Goal: Information Seeking & Learning: Learn about a topic

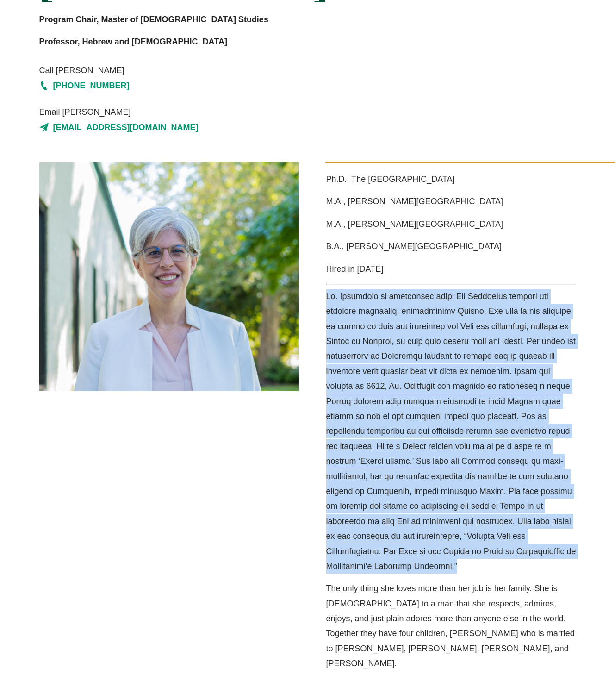
scroll to position [139, 0]
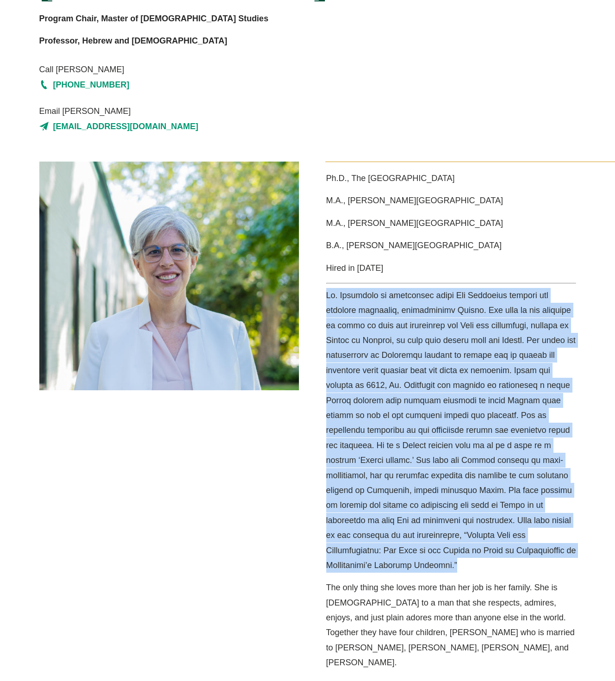
drag, startPoint x: 317, startPoint y: 435, endPoint x: 507, endPoint y: 559, distance: 226.6
click at [507, 559] on div "Ph.D., The [GEOGRAPHIC_DATA] M.A., [PERSON_NAME][GEOGRAPHIC_DATA] M.A., [PERSON…" at bounding box center [446, 415] width 277 height 509
click at [507, 559] on p "Media Content" at bounding box center [451, 430] width 250 height 285
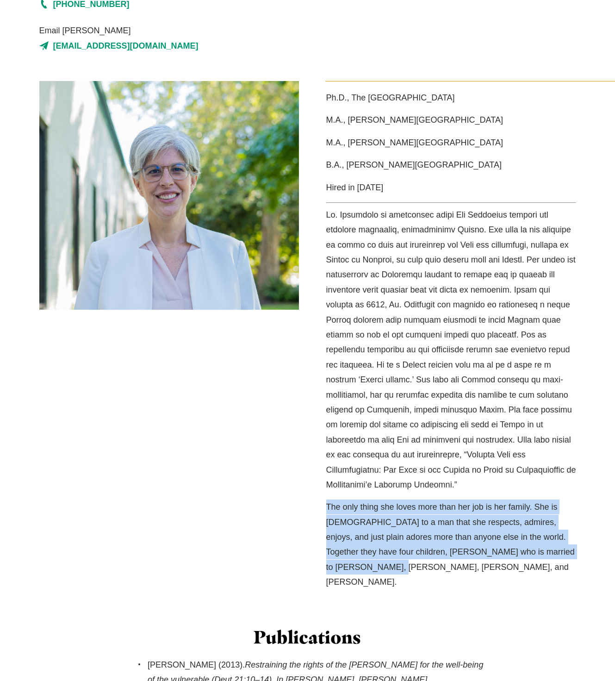
scroll to position [231, 0]
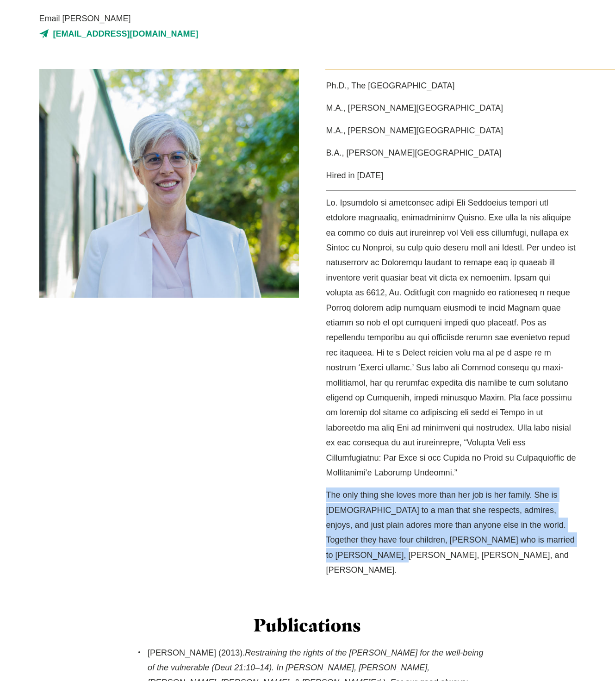
drag, startPoint x: 319, startPoint y: 585, endPoint x: 467, endPoint y: 599, distance: 149.1
click at [467, 599] on div "Ph.D., The [GEOGRAPHIC_DATA] M.A., [PERSON_NAME][GEOGRAPHIC_DATA] M.A., [PERSON…" at bounding box center [307, 342] width 615 height 546
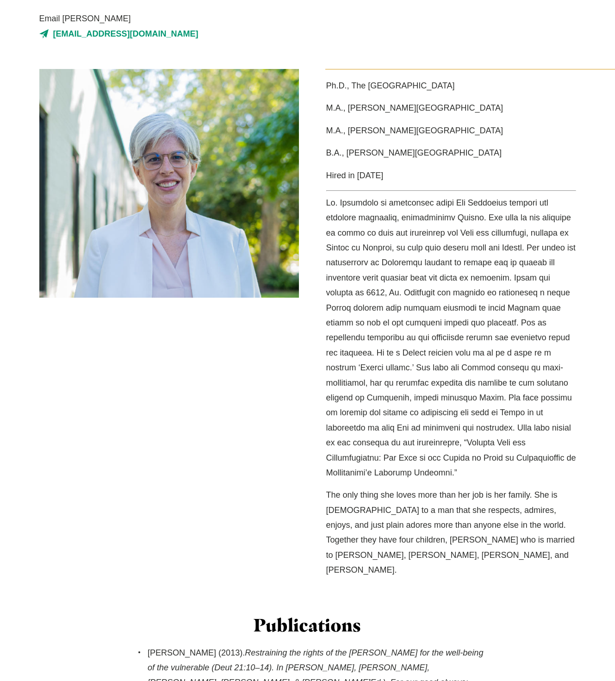
drag, startPoint x: 467, startPoint y: 599, endPoint x: 402, endPoint y: 614, distance: 67.1
click at [409, 614] on h3 "Publications" at bounding box center [307, 624] width 352 height 21
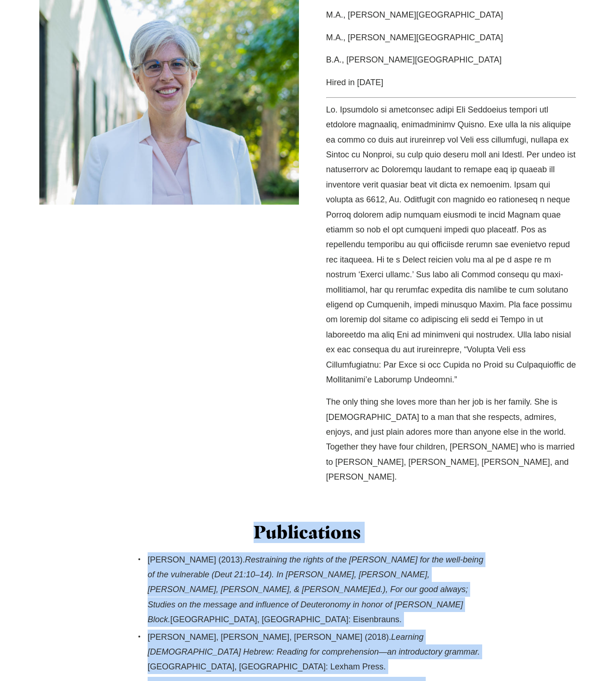
scroll to position [370, 0]
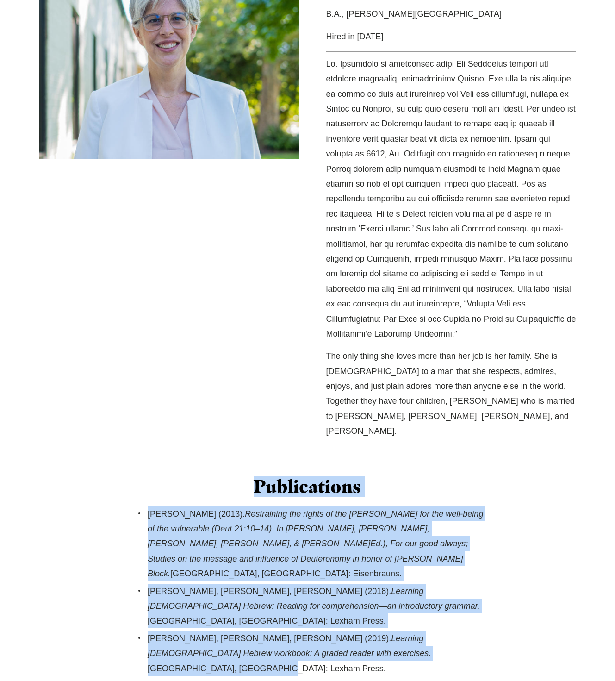
drag, startPoint x: 260, startPoint y: 602, endPoint x: 422, endPoint y: 603, distance: 161.9
click at [422, 603] on div "Publications [PERSON_NAME] (2013). Restraining the rights of the [PERSON_NAME] …" at bounding box center [307, 577] width 369 height 202
drag, startPoint x: 422, startPoint y: 603, endPoint x: 355, endPoint y: 617, distance: 68.1
click at [355, 617] on div "Publications [PERSON_NAME] (2013). Restraining the rights of the [PERSON_NAME] …" at bounding box center [307, 577] width 369 height 202
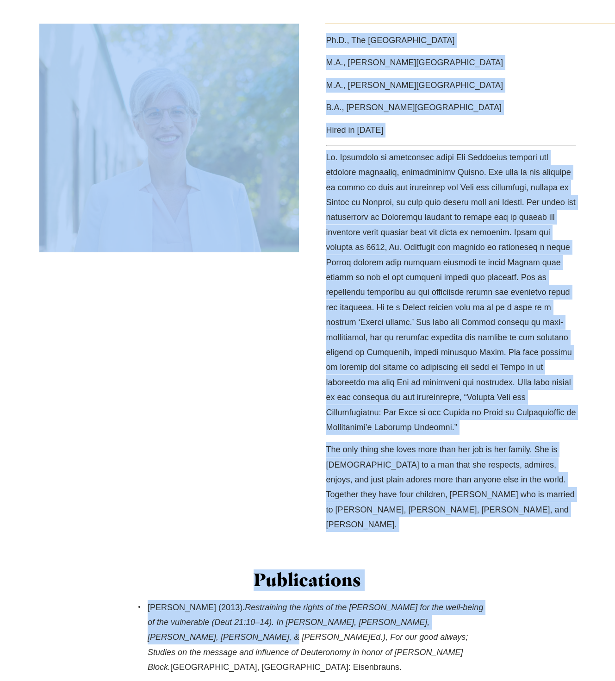
scroll to position [278, 0]
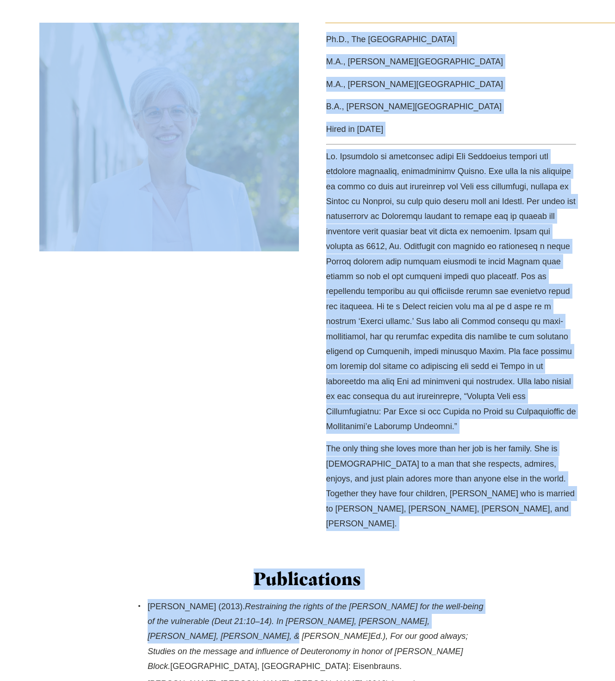
drag, startPoint x: 323, startPoint y: 310, endPoint x: 536, endPoint y: 613, distance: 371.0
click at [536, 613] on div "Ph.D., The [GEOGRAPHIC_DATA] M.A., [PERSON_NAME][GEOGRAPHIC_DATA] M.A., [PERSON…" at bounding box center [307, 415] width 615 height 785
drag, startPoint x: 536, startPoint y: 613, endPoint x: 423, endPoint y: 578, distance: 118.2
click at [423, 578] on div "Publications [PERSON_NAME] (2013). Restraining the rights of the [PERSON_NAME] …" at bounding box center [307, 669] width 369 height 202
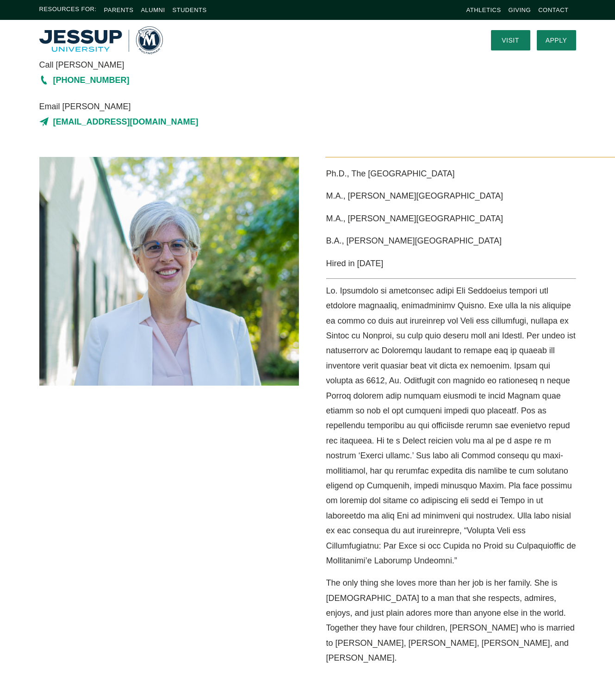
scroll to position [0, 0]
